Goal: Task Accomplishment & Management: Complete application form

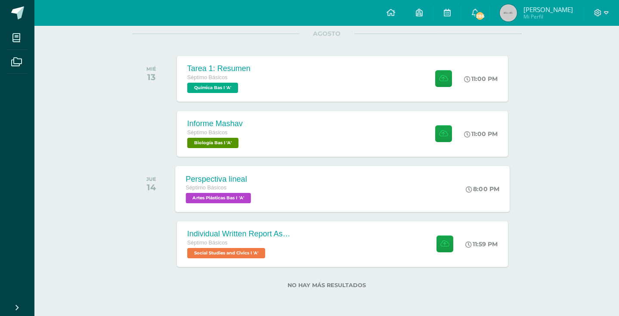
scroll to position [114, 0]
click at [227, 251] on span "Social Studies and Civics I 'A'" at bounding box center [225, 253] width 79 height 10
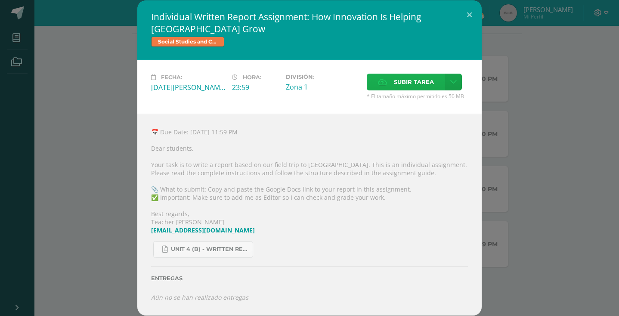
click at [405, 84] on span "Subir tarea" at bounding box center [414, 82] width 40 height 16
click at [0, 0] on input "Subir tarea" at bounding box center [0, 0] width 0 height 0
click at [471, 17] on button at bounding box center [469, 14] width 25 height 29
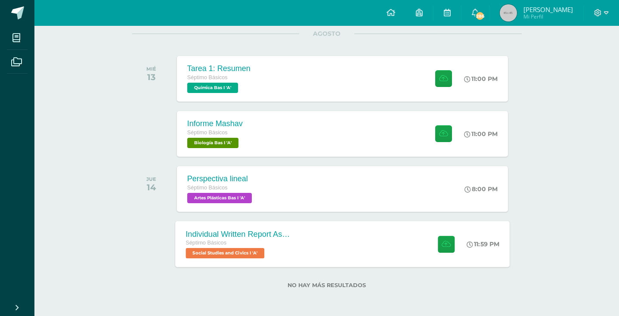
click at [257, 254] on span "Social Studies and Civics I 'A'" at bounding box center [225, 253] width 79 height 10
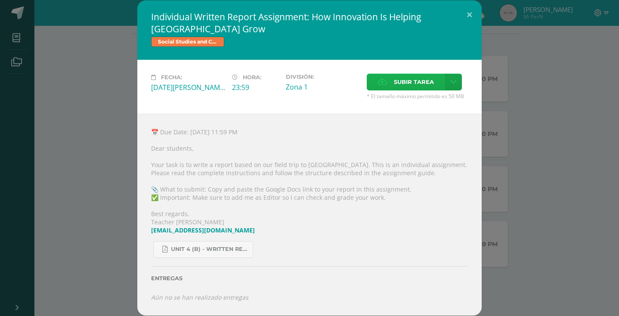
click at [392, 79] on label "Subir tarea" at bounding box center [406, 82] width 78 height 17
click at [0, 0] on input "Subir tarea" at bounding box center [0, 0] width 0 height 0
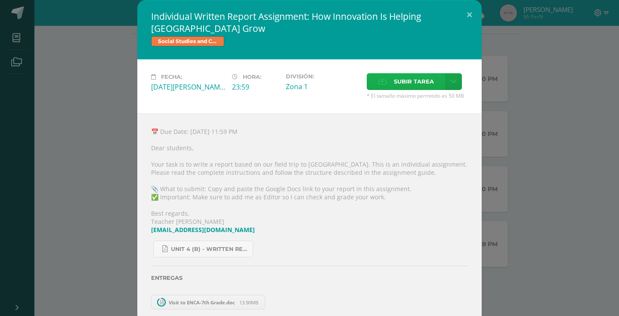
click at [421, 79] on span "Subir tarea" at bounding box center [414, 82] width 40 height 16
click at [0, 0] on input "Subir tarea" at bounding box center [0, 0] width 0 height 0
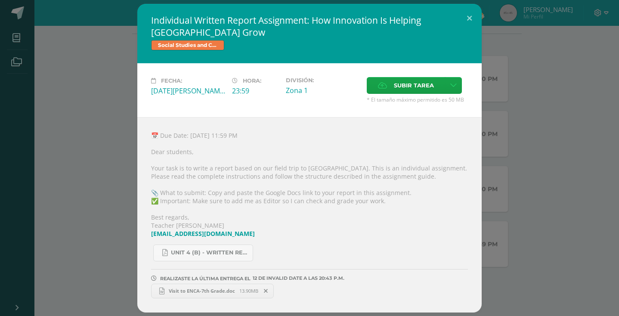
click at [208, 294] on span "Visit to ENCA-7th Grade.doc" at bounding box center [201, 291] width 75 height 6
click at [468, 14] on button at bounding box center [469, 18] width 25 height 29
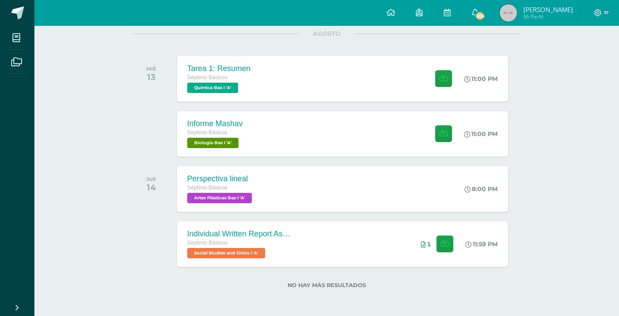
click at [609, 12] on div at bounding box center [601, 13] width 35 height 26
click at [605, 13] on icon at bounding box center [606, 13] width 5 height 8
